Goal: Register for event/course

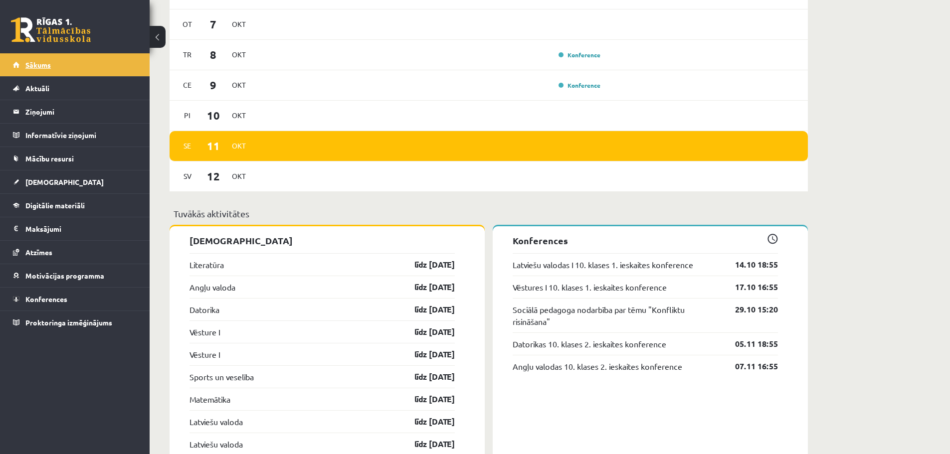
scroll to position [499, 0]
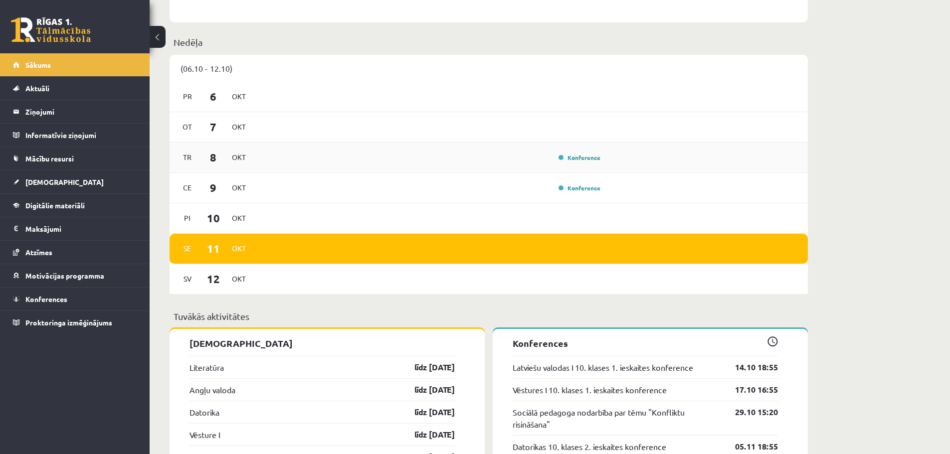
click at [515, 160] on div "Konference" at bounding box center [430, 157] width 347 height 11
click at [423, 121] on div "Ot 7 Okt" at bounding box center [488, 127] width 638 height 30
click at [294, 101] on div "Pr 6 Okt" at bounding box center [488, 97] width 638 height 30
click at [577, 156] on link "Konference" at bounding box center [579, 158] width 42 height 8
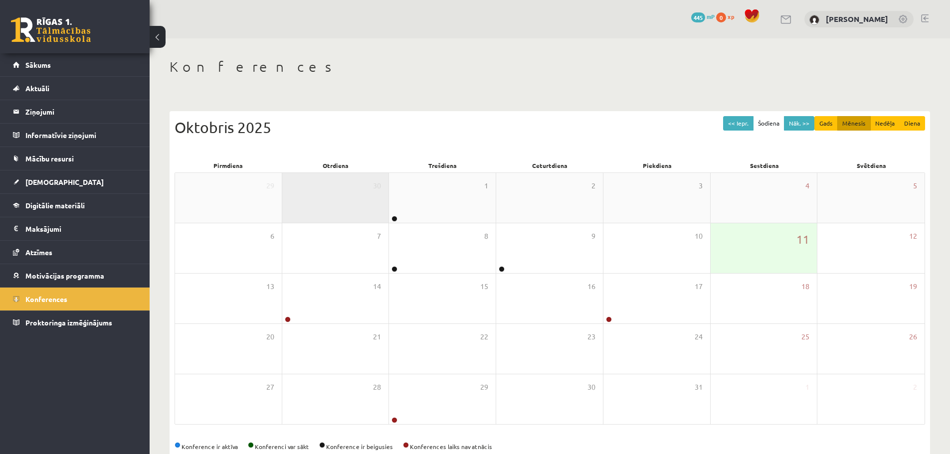
click at [373, 188] on span "30" at bounding box center [377, 185] width 8 height 11
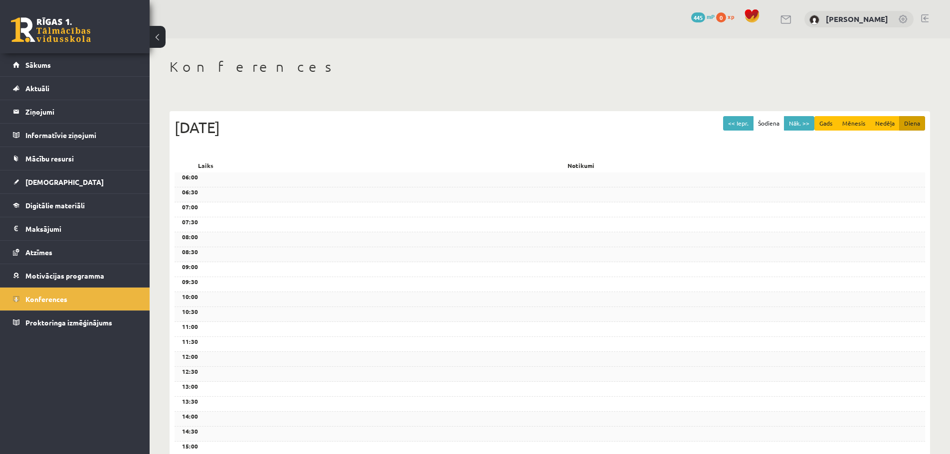
click at [353, 144] on div "<< Iepr. Šodiena Nāk. >> Gads Mēnesis Nedēļa Diena Otrdiena, 30 Septembris 2025" at bounding box center [549, 137] width 750 height 42
drag, startPoint x: 721, startPoint y: 120, endPoint x: 728, endPoint y: 120, distance: 7.0
click at [724, 120] on div "Otrdiena, 30 Septembris 2025" at bounding box center [549, 127] width 750 height 22
click at [735, 121] on button "<< Iepr." at bounding box center [738, 123] width 30 height 14
click at [793, 123] on button "Nāk. >>" at bounding box center [799, 123] width 30 height 14
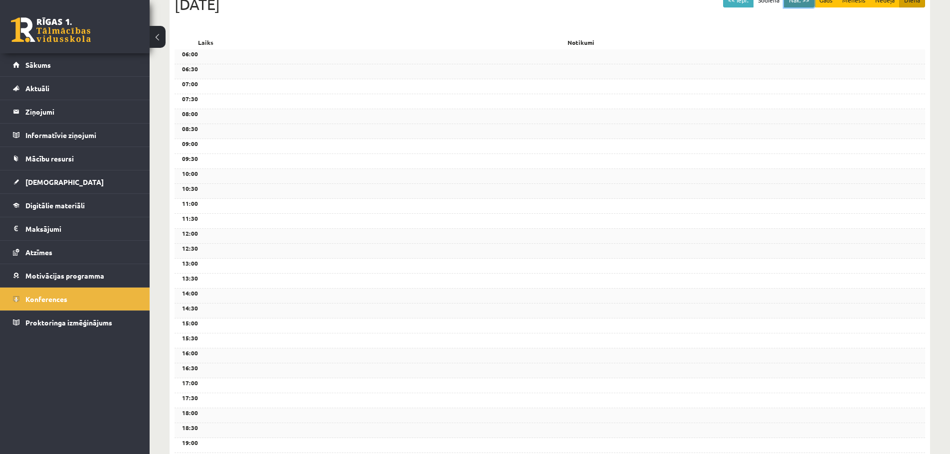
scroll to position [249, 0]
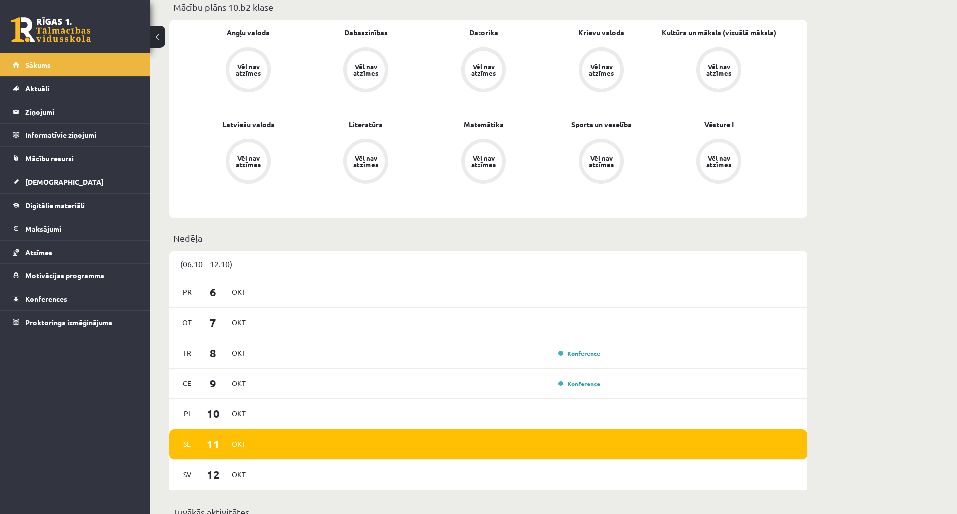
scroll to position [449, 0]
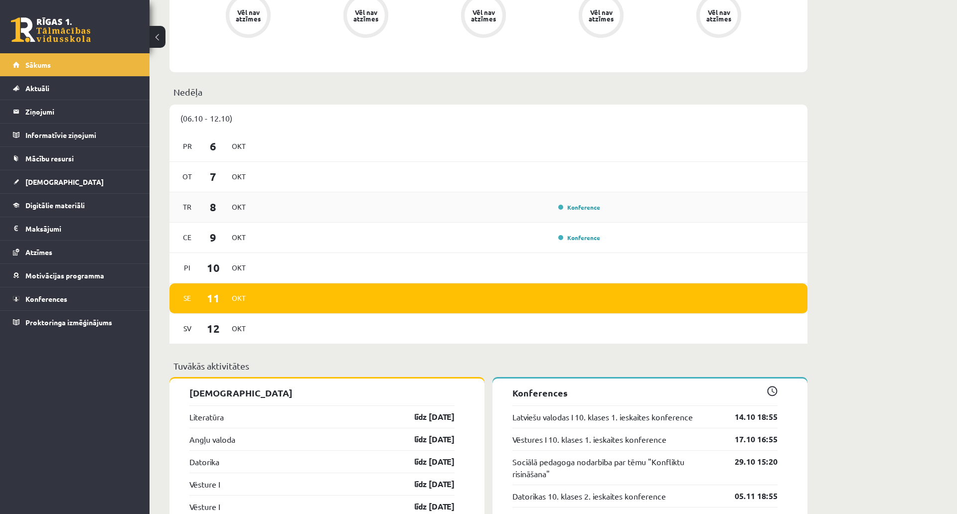
click at [584, 203] on div "Konference" at bounding box center [578, 207] width 50 height 10
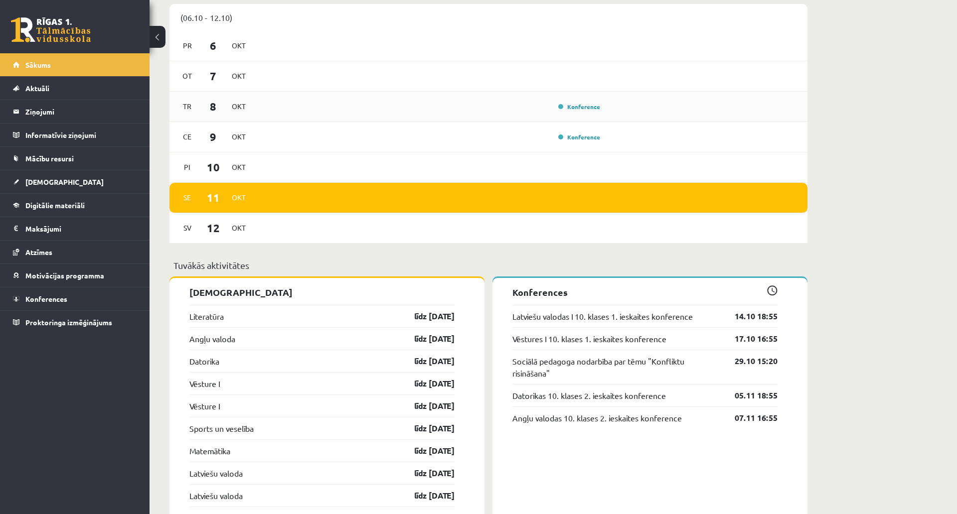
scroll to position [548, 0]
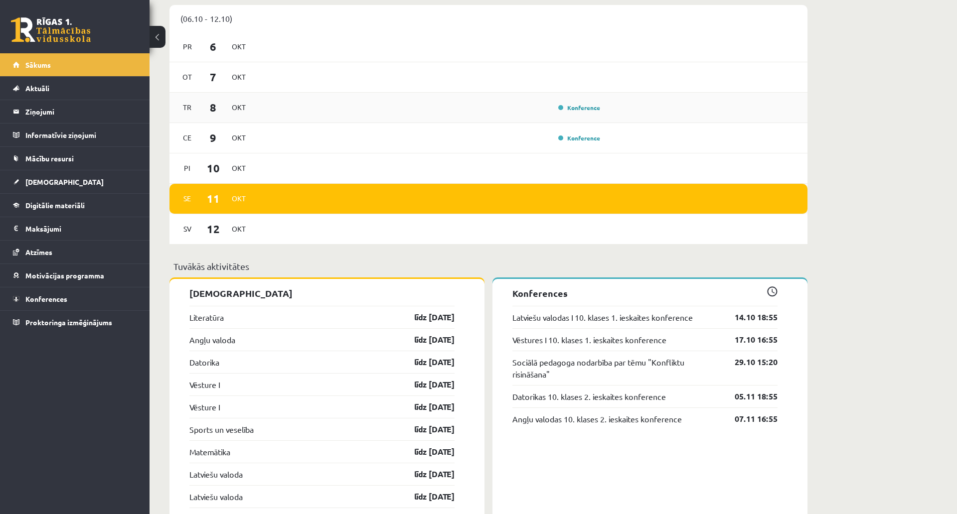
click at [558, 104] on div "Konference" at bounding box center [578, 108] width 50 height 10
click at [295, 120] on div "[DATE] Konference" at bounding box center [488, 108] width 638 height 30
click at [588, 113] on div "Konference" at bounding box center [430, 107] width 347 height 11
click at [584, 107] on link "Konference" at bounding box center [579, 108] width 42 height 8
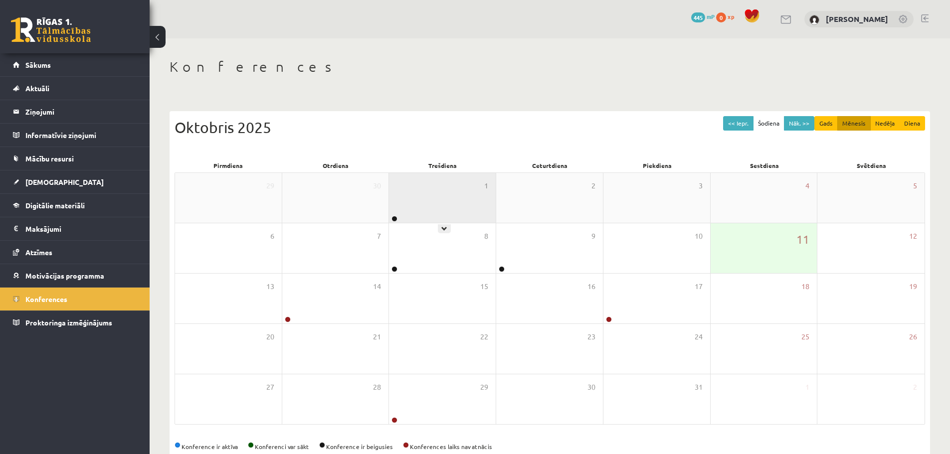
click at [459, 194] on div "1" at bounding box center [442, 198] width 107 height 50
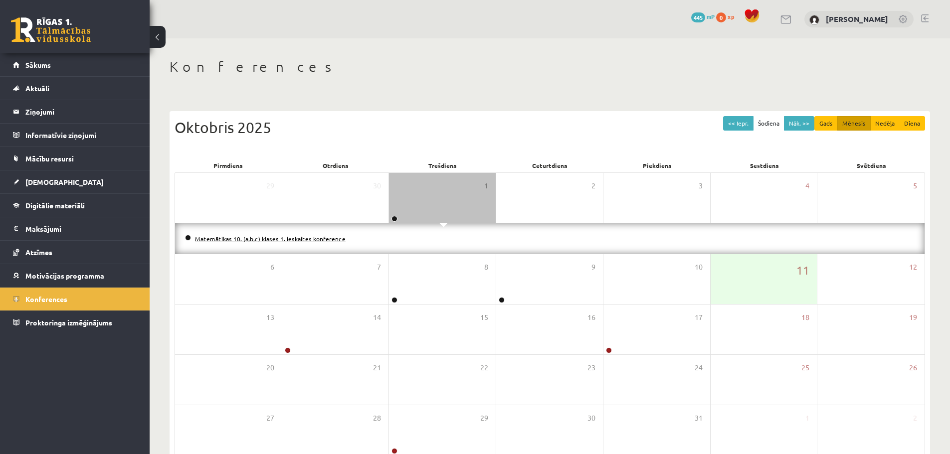
click at [263, 238] on link "Matemātikas 10. (a,b,c) klases 1. ieskaites konference" at bounding box center [270, 239] width 151 height 8
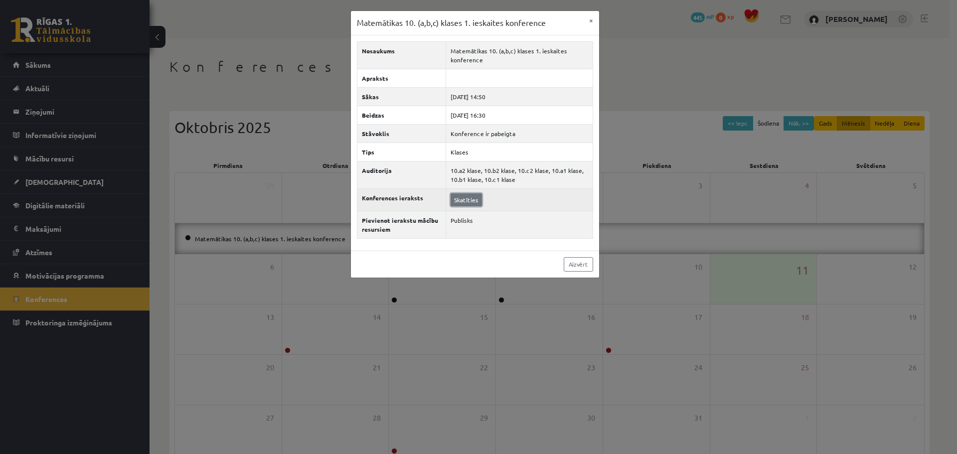
click at [465, 203] on link "Skatīties" at bounding box center [466, 199] width 31 height 13
